Goal: Information Seeking & Learning: Understand process/instructions

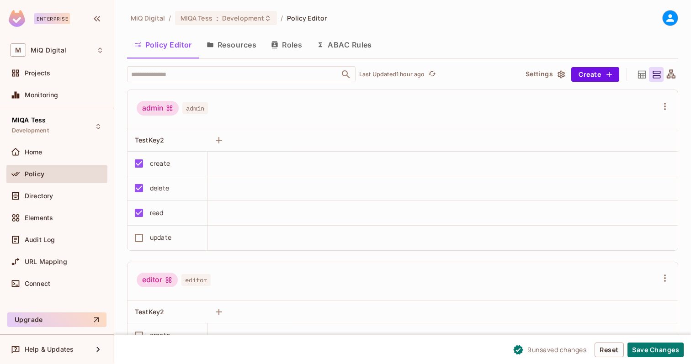
click at [139, 202] on td "read" at bounding box center [168, 213] width 80 height 25
click at [670, 346] on button "Save Changes" at bounding box center [656, 350] width 56 height 15
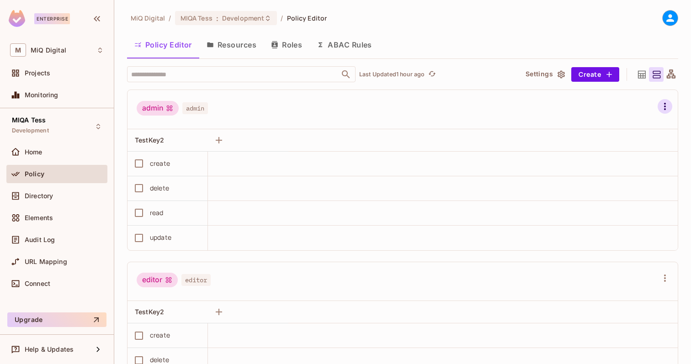
click at [670, 106] on icon "button" at bounding box center [665, 106] width 11 height 11
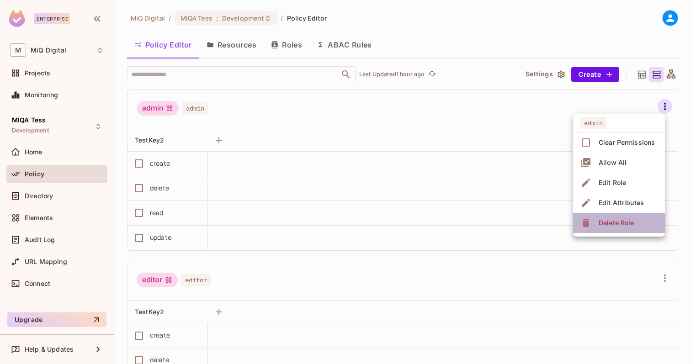
click at [625, 220] on div "Delete Role" at bounding box center [616, 222] width 35 height 9
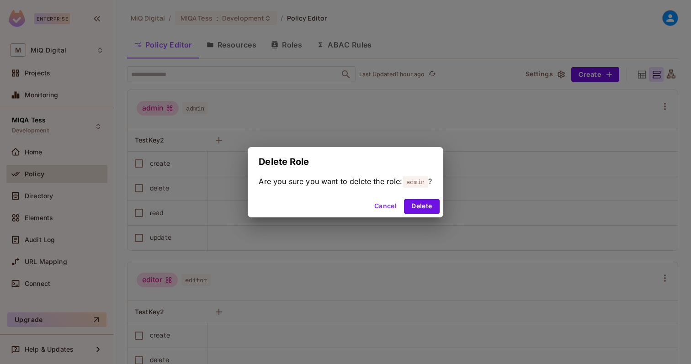
click at [389, 208] on button "Cancel" at bounding box center [386, 206] width 30 height 15
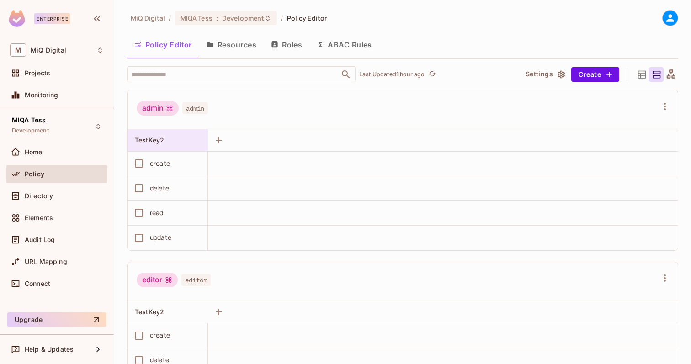
click at [164, 144] on div "TestKey2" at bounding box center [165, 140] width 60 height 9
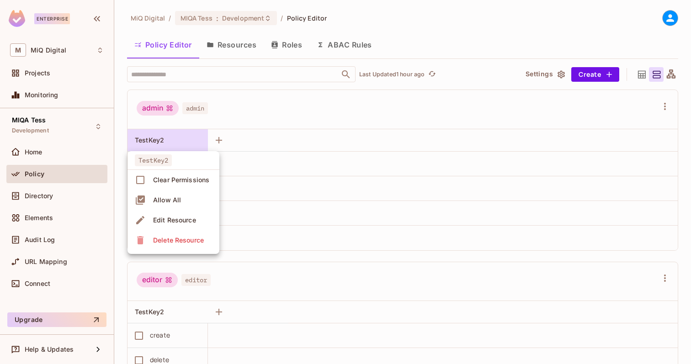
click at [171, 242] on div "Delete Resource" at bounding box center [178, 240] width 51 height 9
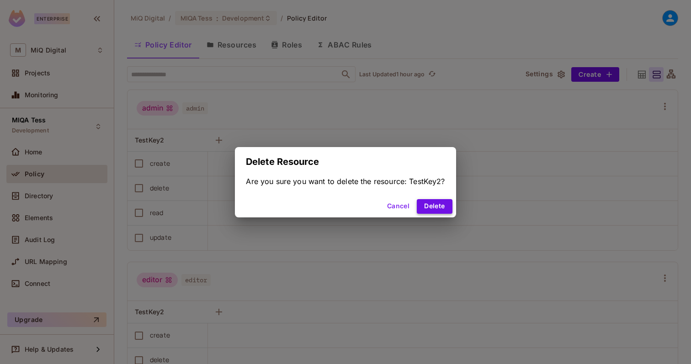
click at [430, 208] on button "Delete" at bounding box center [434, 206] width 35 height 15
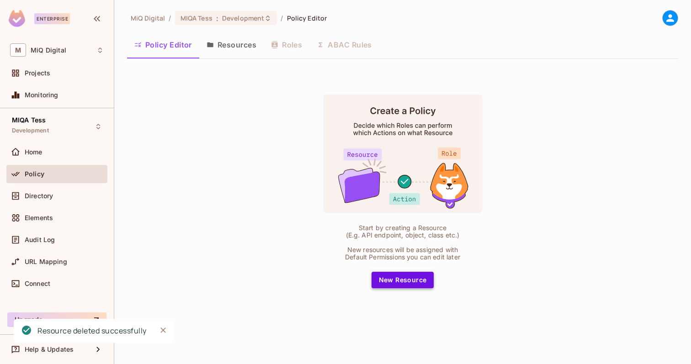
click at [398, 282] on button "New Resource" at bounding box center [403, 280] width 63 height 16
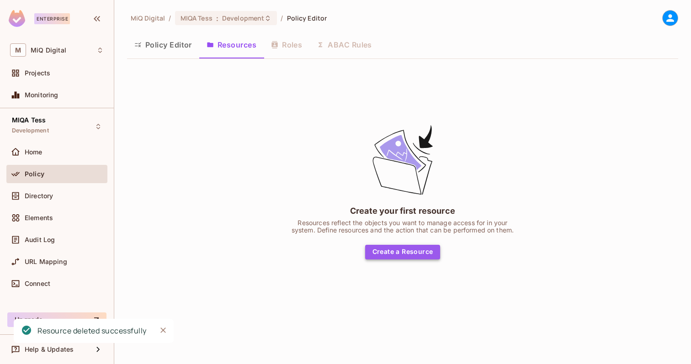
click at [394, 254] on button "Create a Resource" at bounding box center [402, 252] width 75 height 15
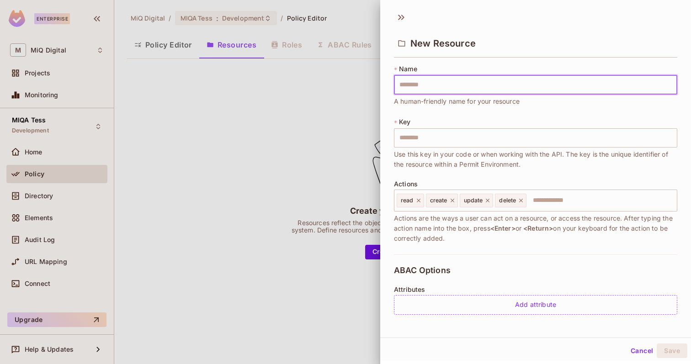
type input "*"
type input "**"
type input "***"
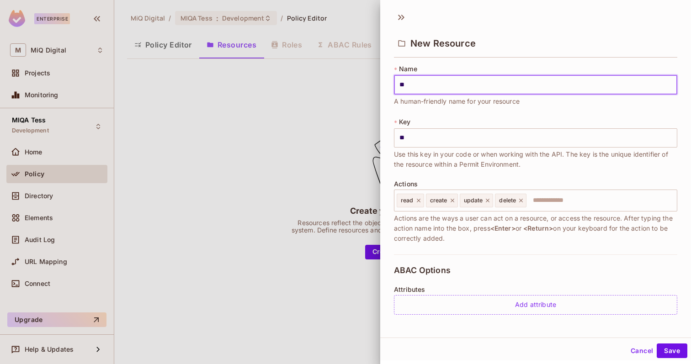
type input "***"
type input "****"
type input "*****"
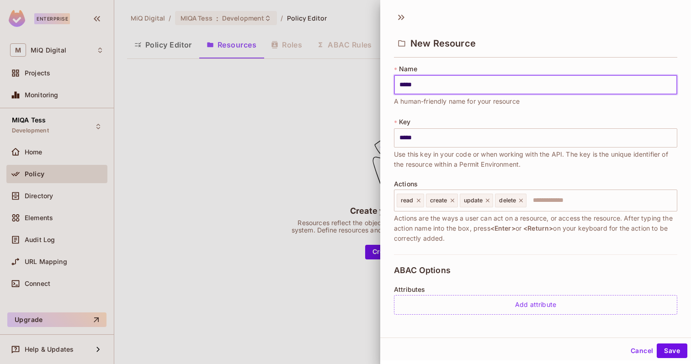
type input "******"
type input "*******"
type input "********"
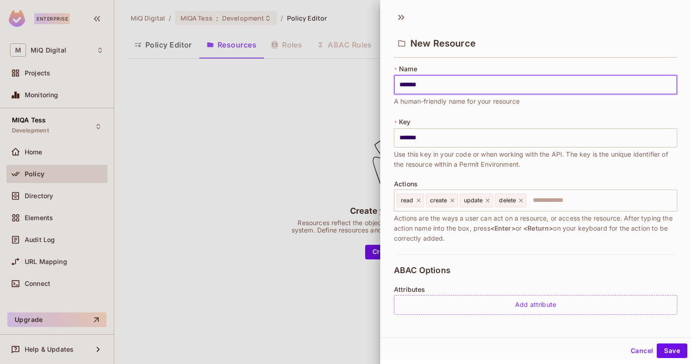
type input "********"
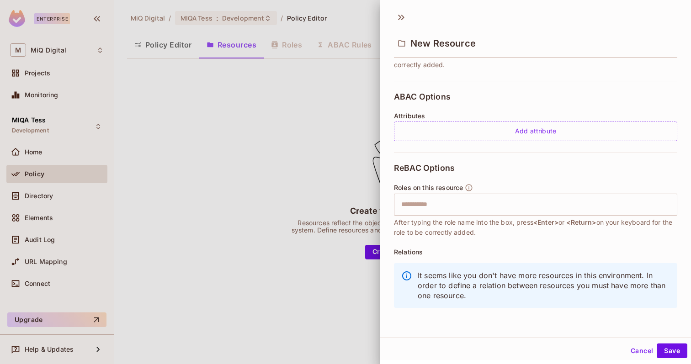
scroll to position [1, 0]
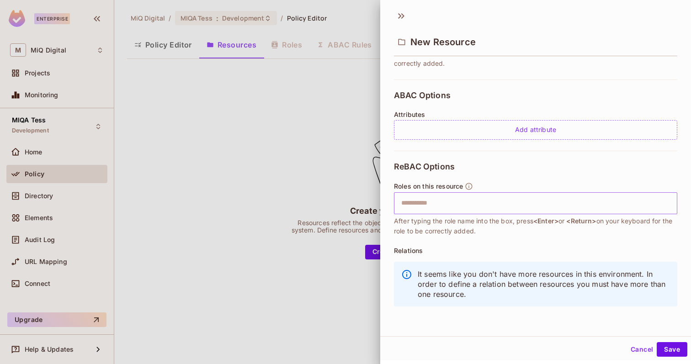
type input "********"
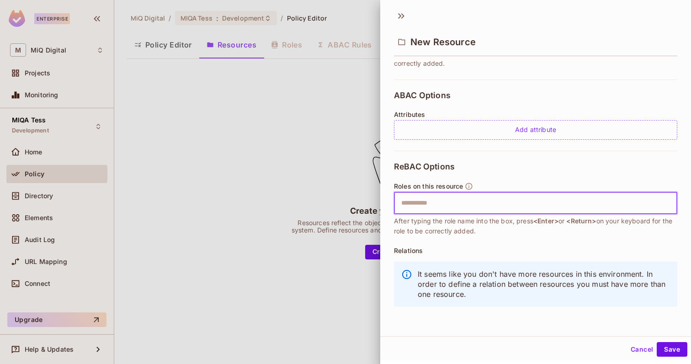
click at [447, 208] on input "text" at bounding box center [534, 203] width 277 height 18
type input "***"
drag, startPoint x: 437, startPoint y: 200, endPoint x: 372, endPoint y: 200, distance: 65.8
click at [372, 200] on div "New Resource * Name ******** ​ A human-friendly name for your resource * Key **…" at bounding box center [345, 182] width 691 height 364
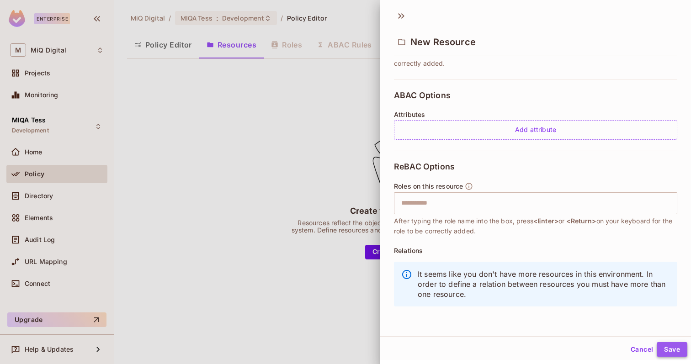
click at [678, 353] on button "Save" at bounding box center [672, 349] width 31 height 15
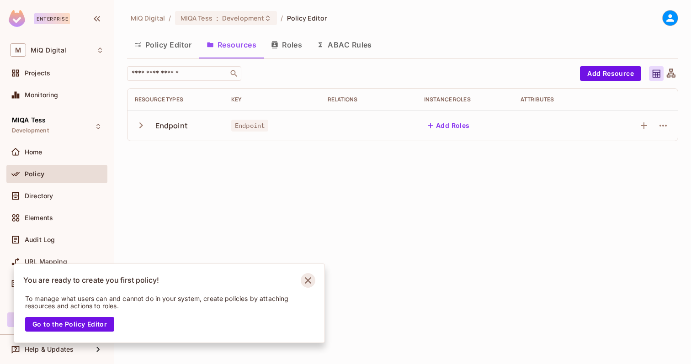
click at [309, 280] on icon "Notifications Alt+T" at bounding box center [308, 280] width 15 height 15
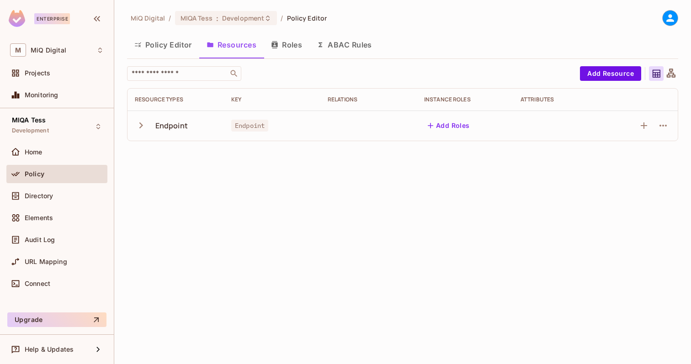
click at [138, 128] on icon "button" at bounding box center [141, 125] width 12 height 12
click at [441, 128] on button "Add Roles" at bounding box center [448, 125] width 49 height 15
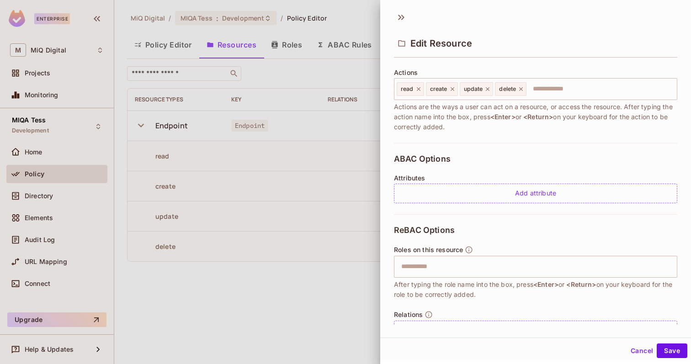
scroll to position [138, 0]
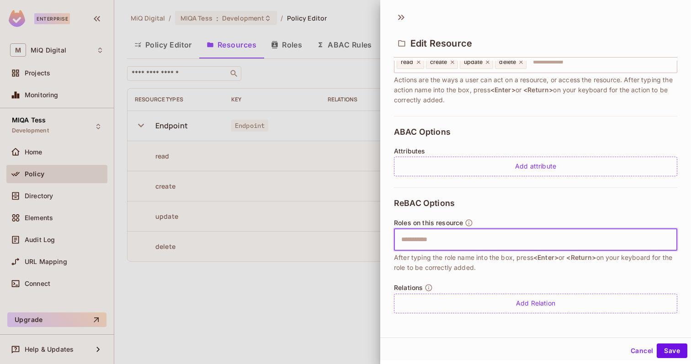
click at [431, 237] on input "text" at bounding box center [534, 240] width 277 height 18
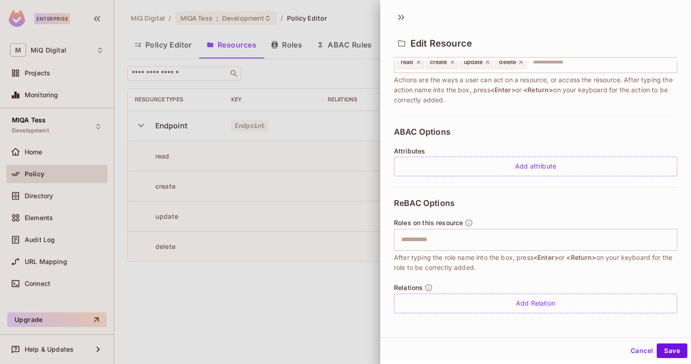
click at [314, 283] on div at bounding box center [345, 182] width 691 height 364
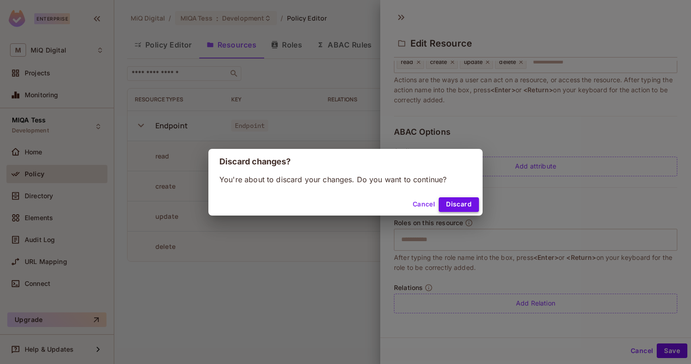
click at [463, 207] on button "Discard" at bounding box center [459, 204] width 40 height 15
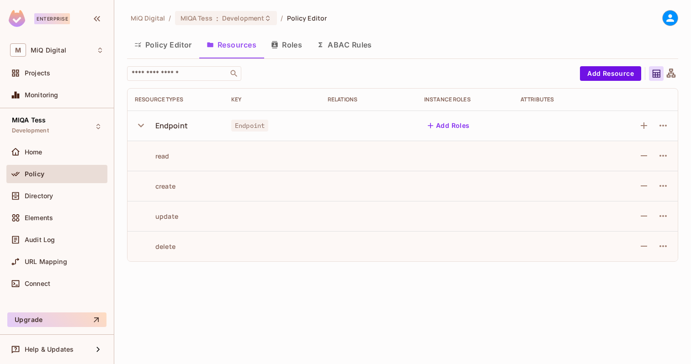
click at [141, 122] on icon "button" at bounding box center [141, 125] width 12 height 12
click at [138, 124] on icon "button" at bounding box center [141, 125] width 12 height 12
click at [662, 156] on icon "button" at bounding box center [663, 155] width 11 height 11
click at [637, 173] on div "Edit Action" at bounding box center [629, 176] width 34 height 9
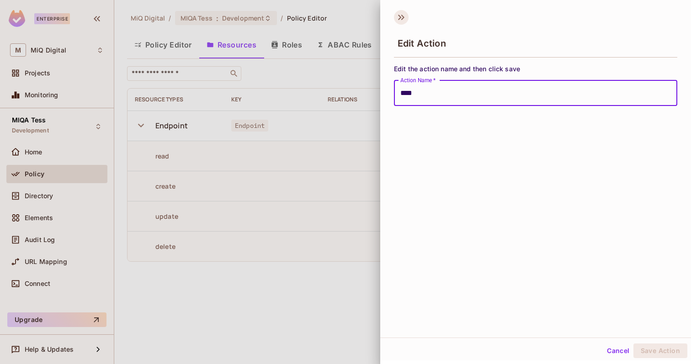
click at [401, 17] on icon at bounding box center [399, 17] width 3 height 5
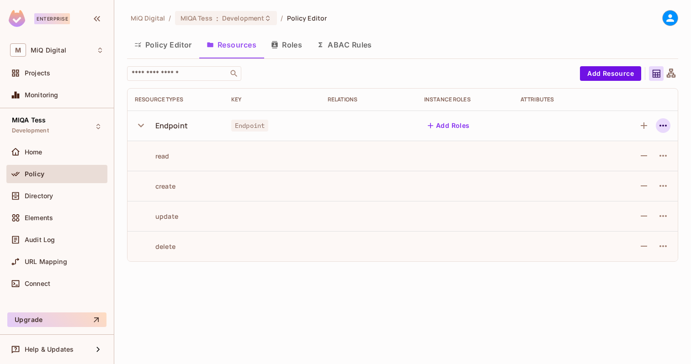
click at [665, 122] on icon "button" at bounding box center [663, 125] width 11 height 11
click at [642, 155] on span "Edit Resource" at bounding box center [623, 161] width 48 height 15
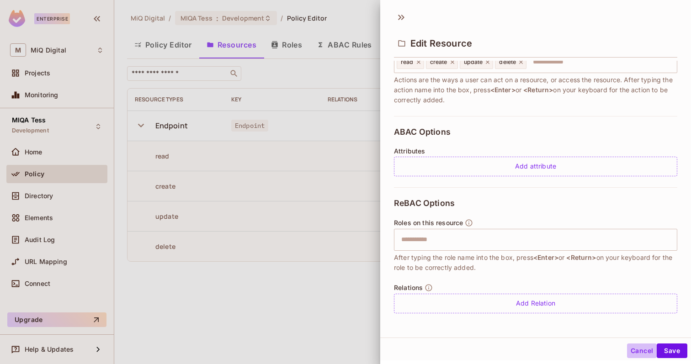
click at [632, 351] on button "Cancel" at bounding box center [642, 351] width 30 height 15
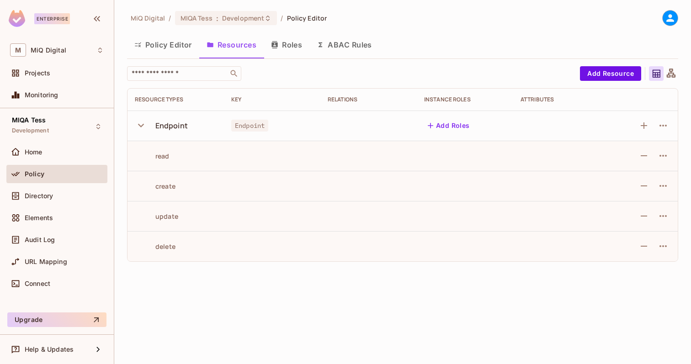
click at [296, 49] on button "Roles" at bounding box center [287, 44] width 46 height 23
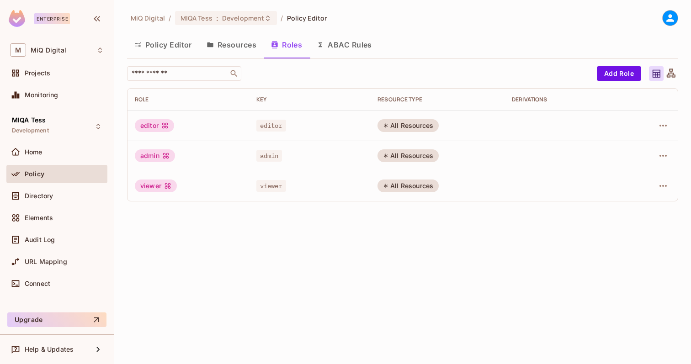
click at [229, 39] on button "Resources" at bounding box center [231, 44] width 64 height 23
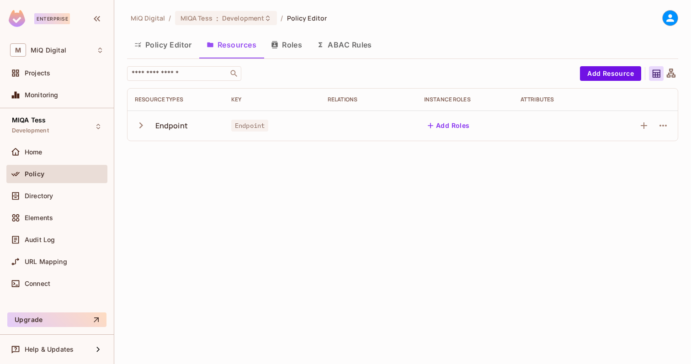
click at [143, 124] on icon "button" at bounding box center [141, 125] width 12 height 12
click at [446, 118] on td "Add Roles" at bounding box center [465, 126] width 96 height 30
click at [446, 121] on button "Add Roles" at bounding box center [448, 125] width 49 height 15
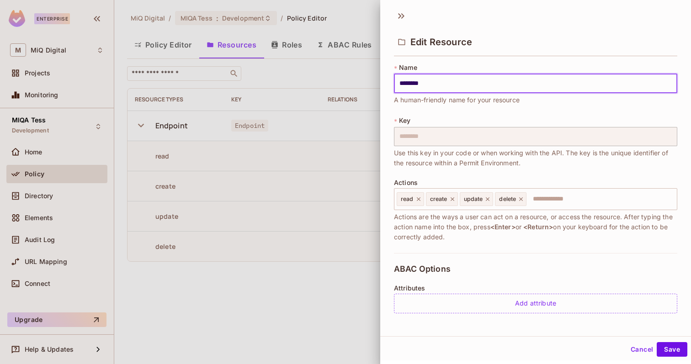
scroll to position [138, 0]
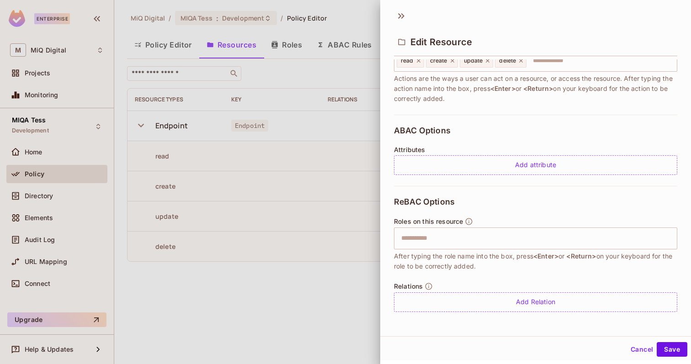
click at [639, 352] on button "Cancel" at bounding box center [642, 349] width 30 height 15
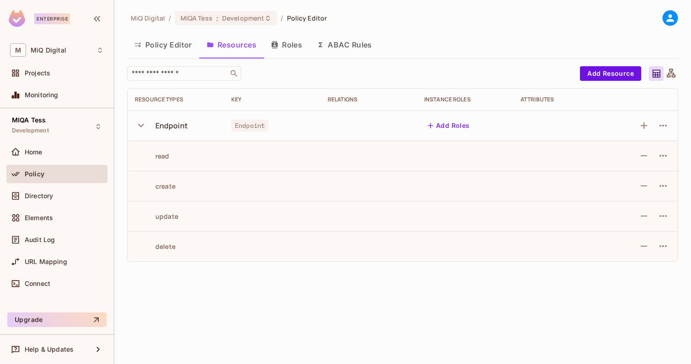
click at [171, 47] on button "Policy Editor" at bounding box center [163, 44] width 72 height 23
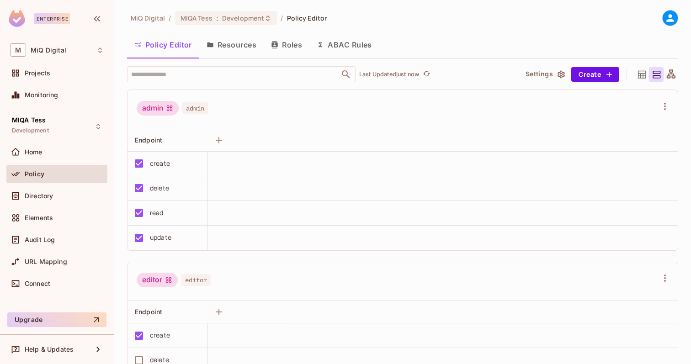
click at [227, 47] on button "Resources" at bounding box center [231, 44] width 64 height 23
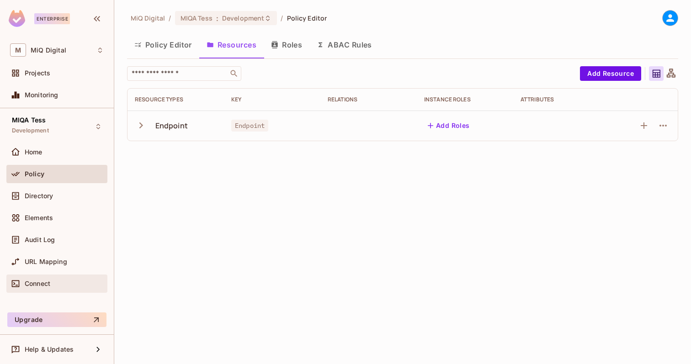
click at [52, 280] on div "Connect" at bounding box center [64, 283] width 79 height 7
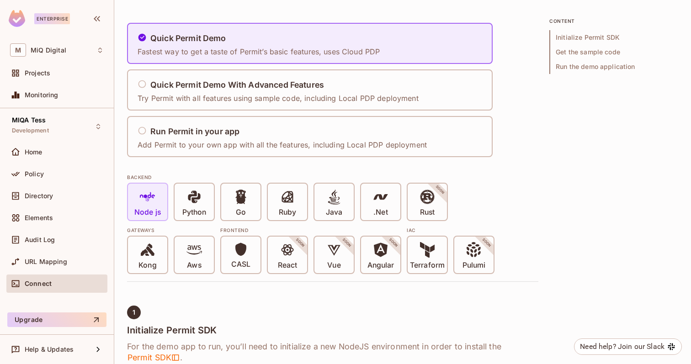
scroll to position [83, 0]
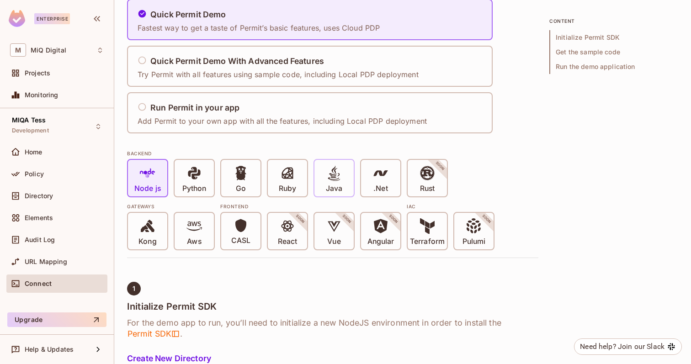
click at [330, 185] on p "Java" at bounding box center [334, 188] width 16 height 9
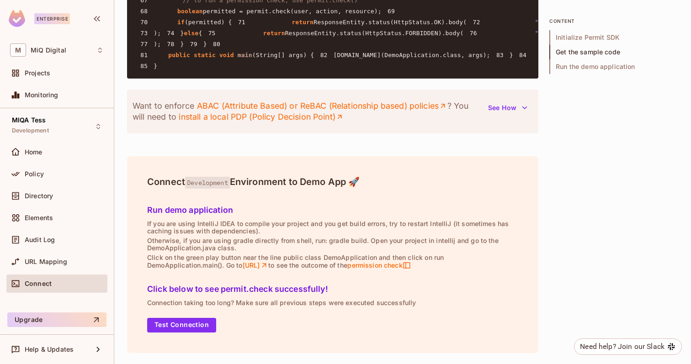
scroll to position [1325, 0]
drag, startPoint x: 259, startPoint y: 171, endPoint x: 393, endPoint y: 174, distance: 134.0
drag, startPoint x: 377, startPoint y: 170, endPoint x: 176, endPoint y: 168, distance: 200.2
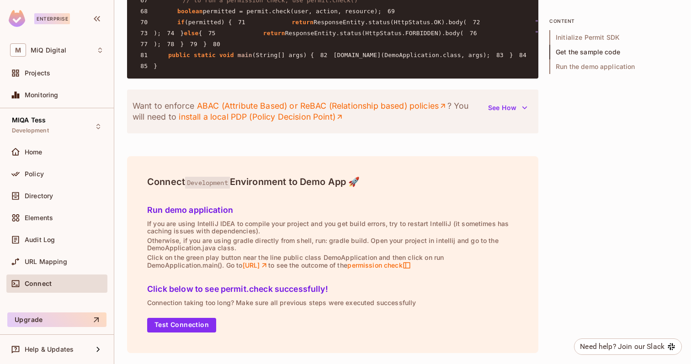
copy code "Resource resource = new Resource.Builder( "document" )"
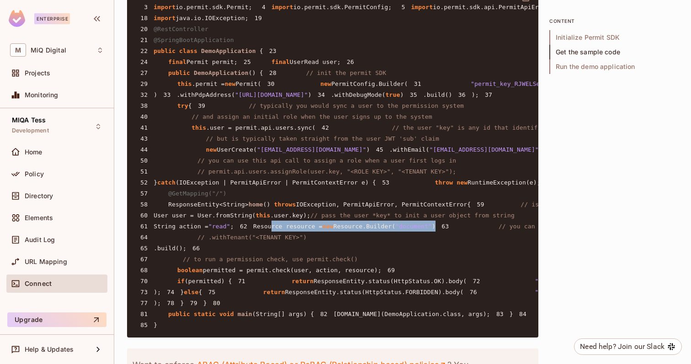
scroll to position [813, 0]
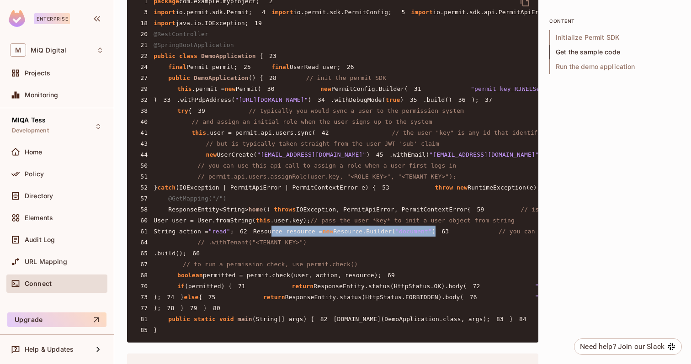
drag, startPoint x: 313, startPoint y: 80, endPoint x: 149, endPoint y: 81, distance: 163.6
click at [149, 81] on pre "1 package com.example.myproject; 2 3 import io.permit.sdk.Permit; 4 import io.p…" at bounding box center [332, 165] width 411 height 355
copy code "import io.permit.sdk.enforcement.Resource;"
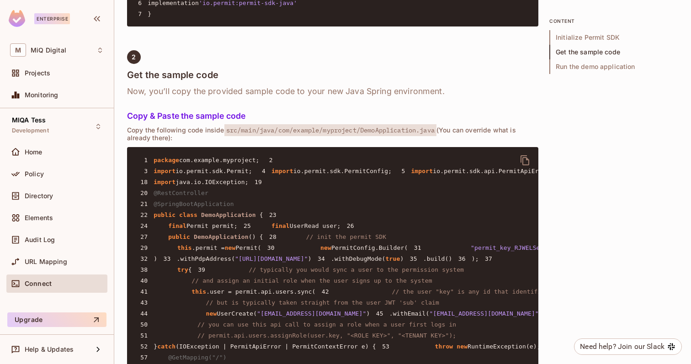
scroll to position [649, 0]
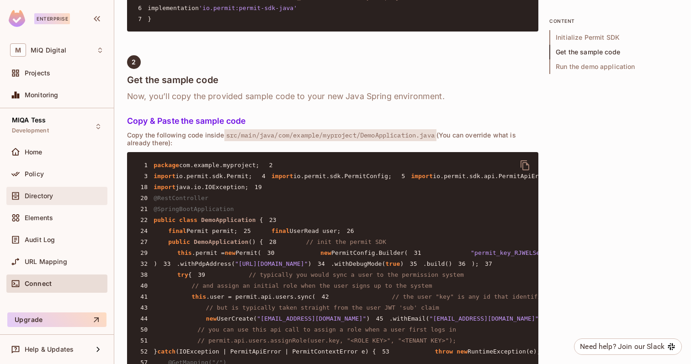
click at [49, 199] on span "Directory" at bounding box center [39, 195] width 28 height 7
